Goal: Check status: Check status

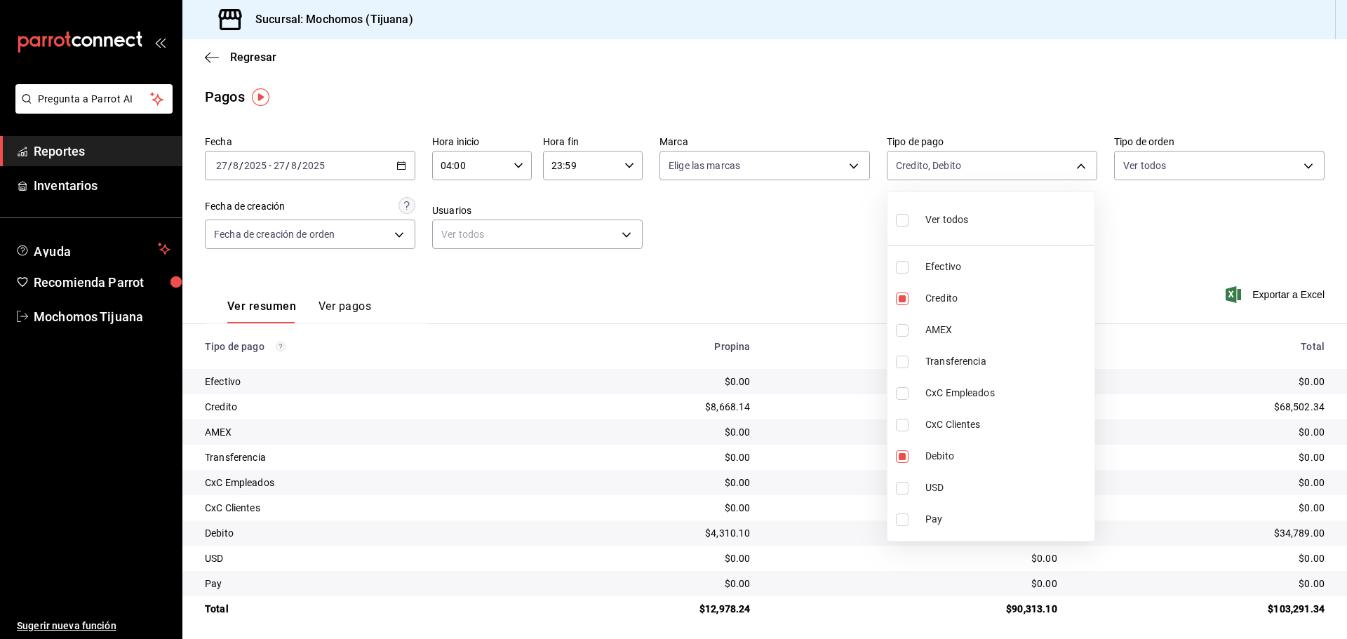
click at [204, 57] on div at bounding box center [673, 319] width 1347 height 639
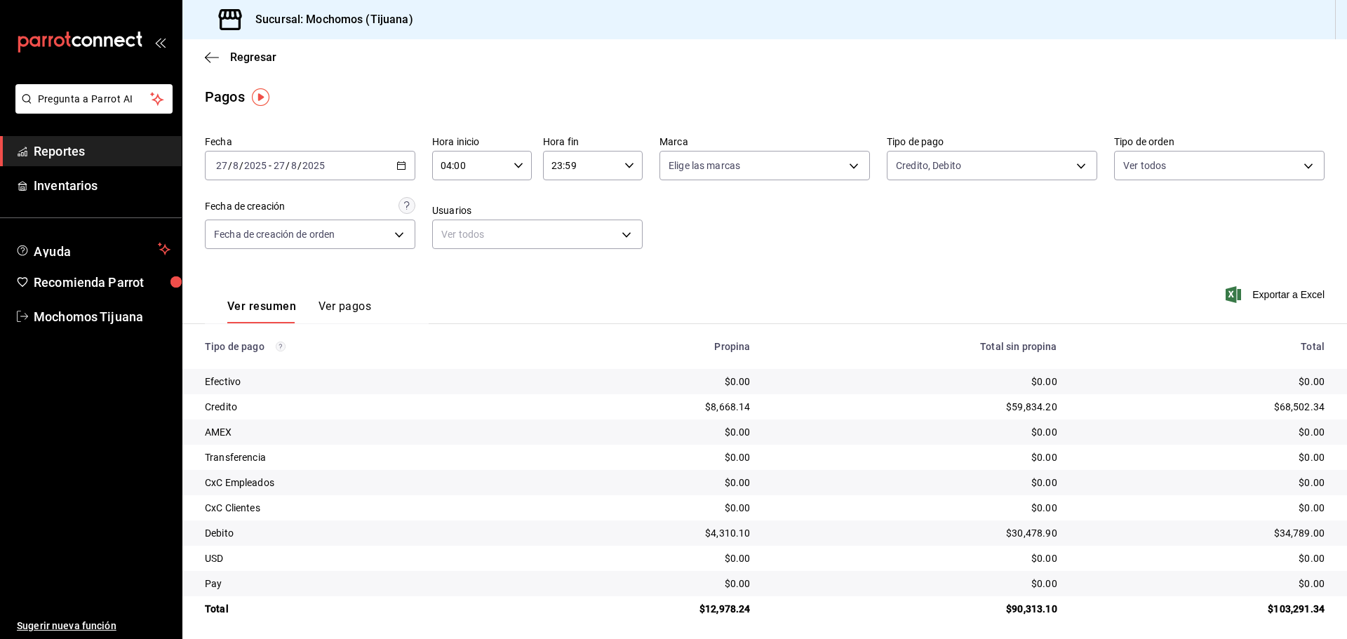
click at [204, 57] on div "Regresar" at bounding box center [764, 57] width 1164 height 36
click at [208, 57] on icon "button" at bounding box center [212, 57] width 14 height 1
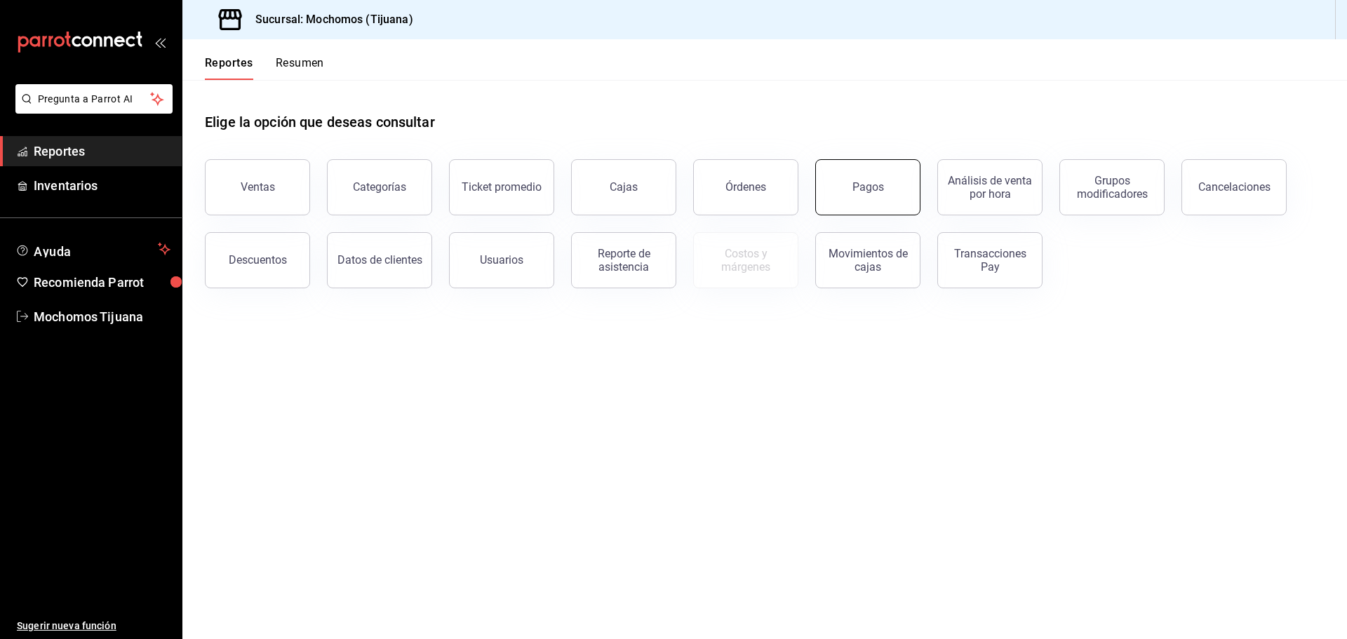
click at [892, 199] on button "Pagos" at bounding box center [867, 187] width 105 height 56
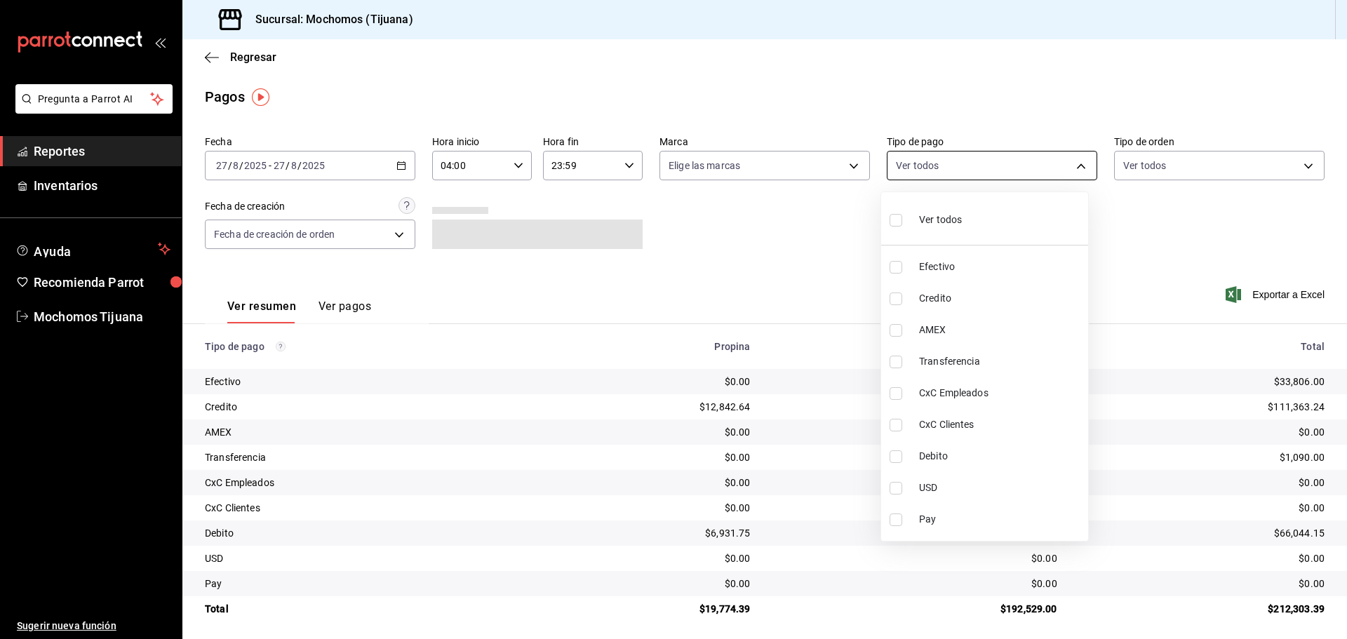
click at [1070, 159] on body "Pregunta a Parrot AI Reportes Inventarios Ayuda Recomienda Parrot Mochomos Tiju…" at bounding box center [673, 319] width 1347 height 639
click at [1026, 307] on li "Credito" at bounding box center [984, 299] width 207 height 32
type input "a27a072c-b141-4985-9f83-ae60dbe2196b"
checkbox input "true"
click at [1040, 446] on li "Debito" at bounding box center [990, 457] width 207 height 32
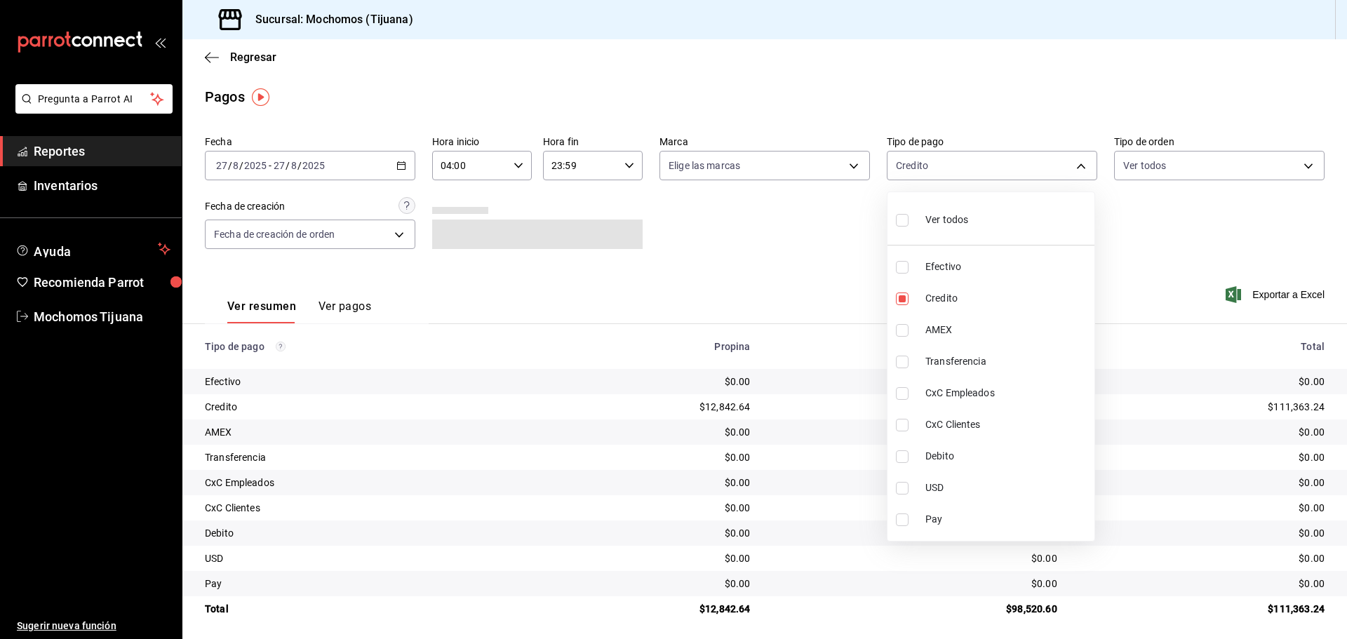
type input "a27a072c-b141-4985-9f83-ae60dbe2196b,b7370aa5-450f-4a05-bab4-2784151f97fb"
checkbox input "true"
click at [210, 60] on div at bounding box center [673, 319] width 1347 height 639
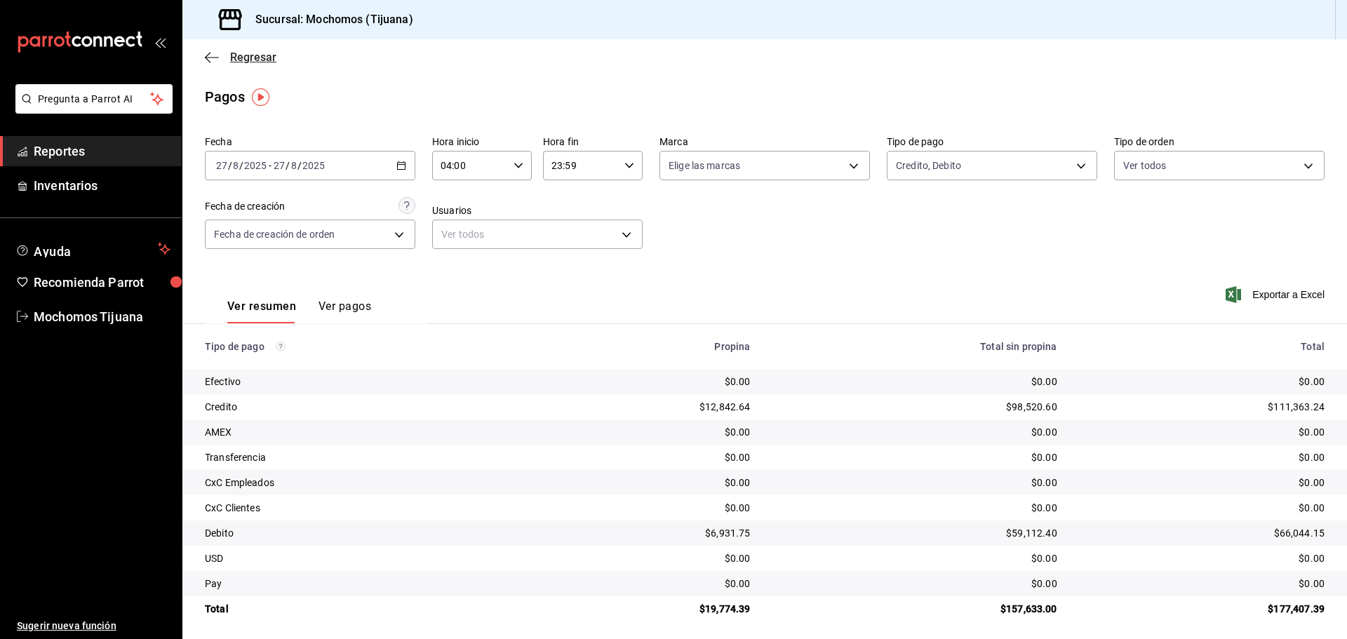
click at [212, 54] on icon "button" at bounding box center [212, 57] width 14 height 13
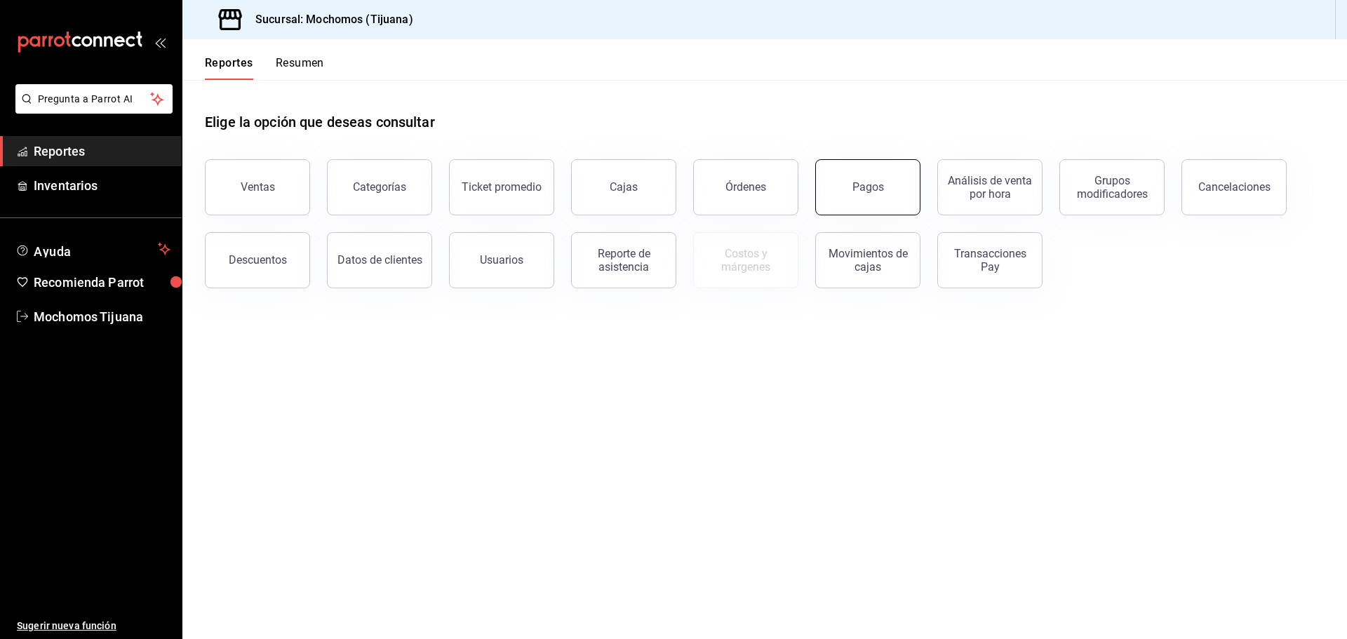
click at [880, 199] on button "Pagos" at bounding box center [867, 187] width 105 height 56
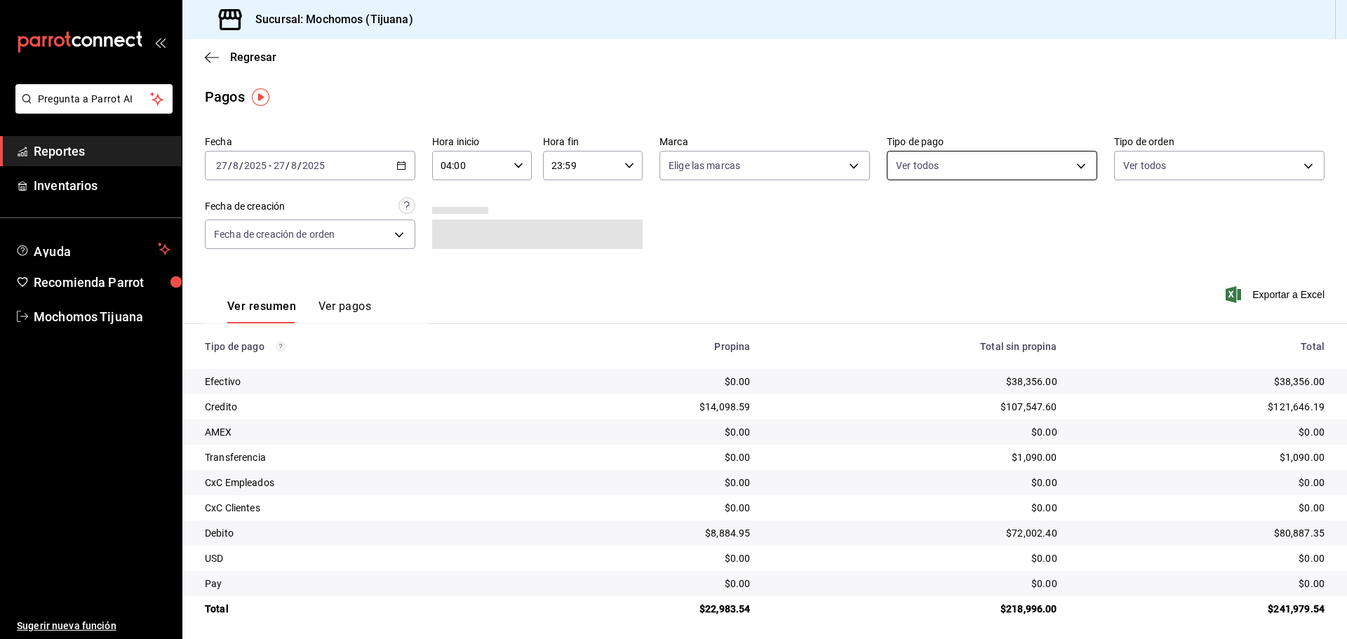
click at [1069, 165] on body "Pregunta a Parrot AI Reportes Inventarios Ayuda Recomienda Parrot Mochomos Tiju…" at bounding box center [673, 319] width 1347 height 639
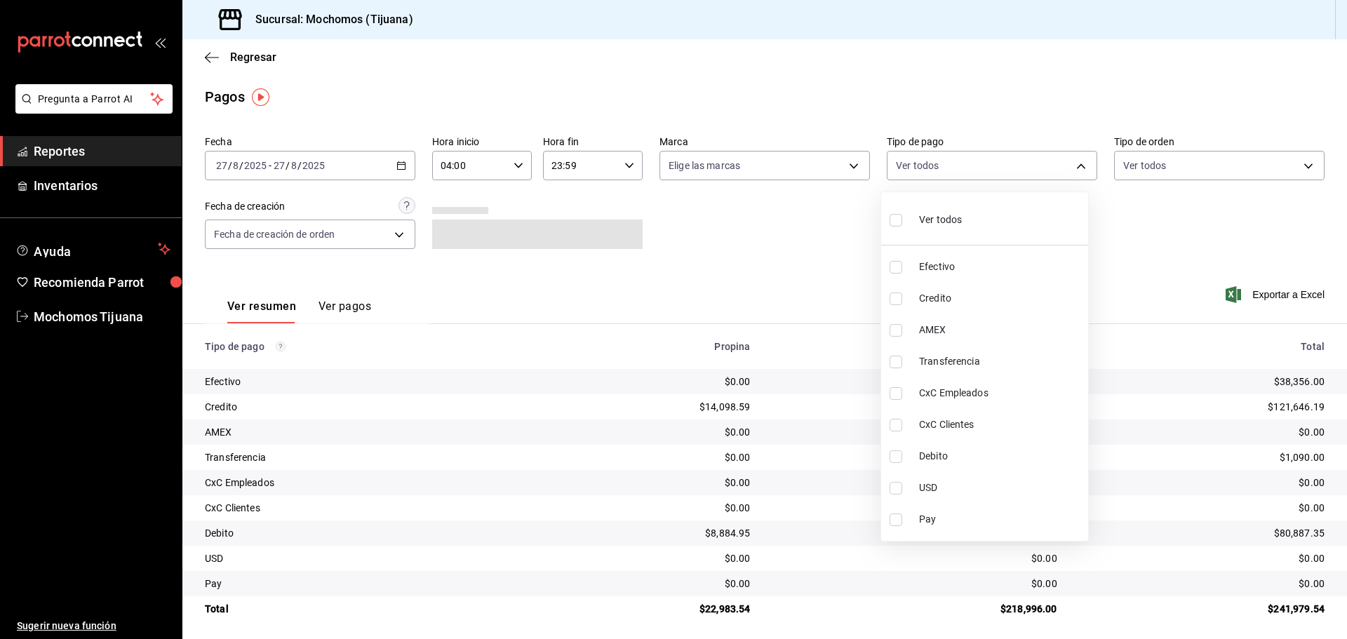
click at [996, 292] on span "Credito" at bounding box center [1000, 298] width 163 height 15
type input "a27a072c-b141-4985-9f83-ae60dbe2196b"
checkbox input "true"
click at [1004, 453] on span "Debito" at bounding box center [1006, 456] width 163 height 15
type input "a27a072c-b141-4985-9f83-ae60dbe2196b,b7370aa5-450f-4a05-bab4-2784151f97fb"
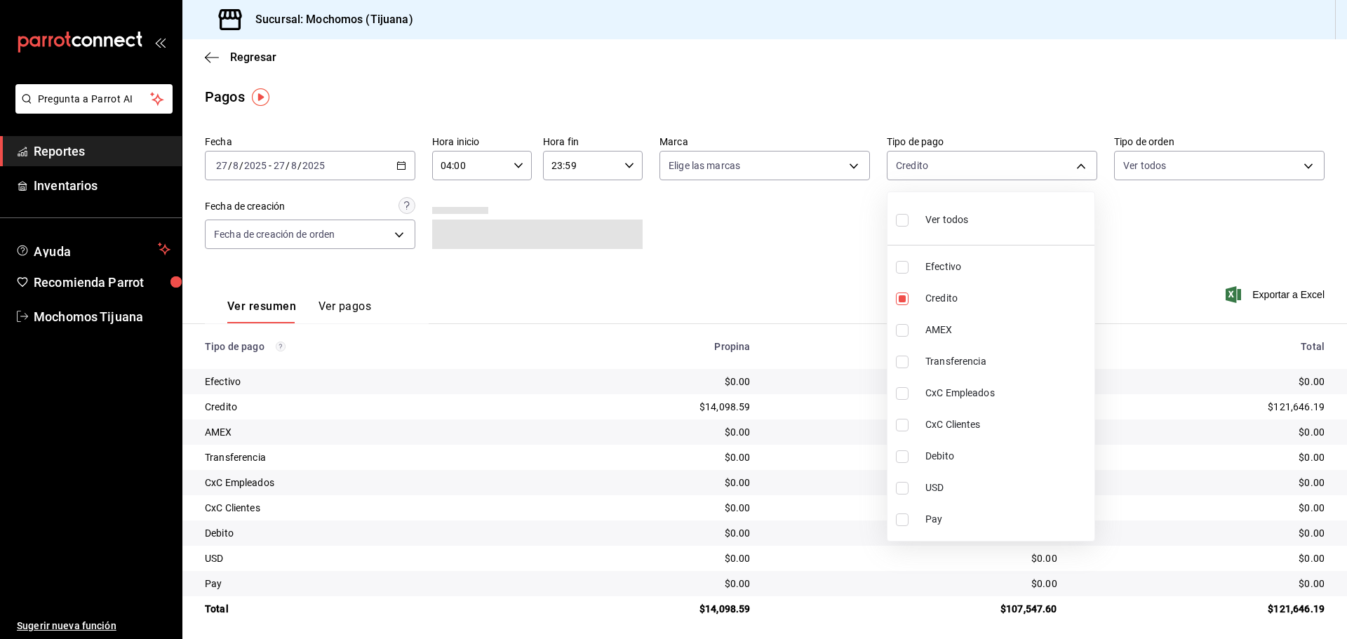
checkbox input "true"
